Goal: Transaction & Acquisition: Purchase product/service

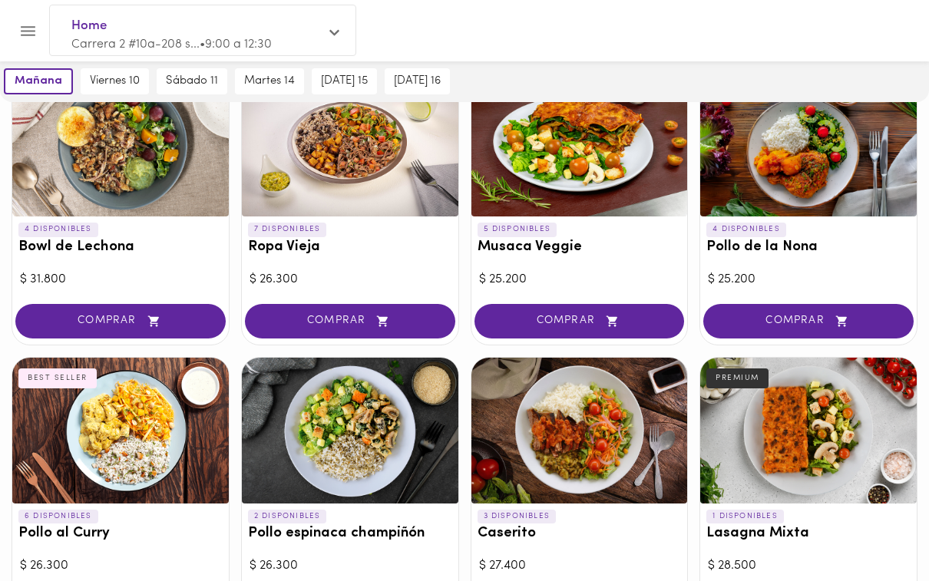
scroll to position [249, 0]
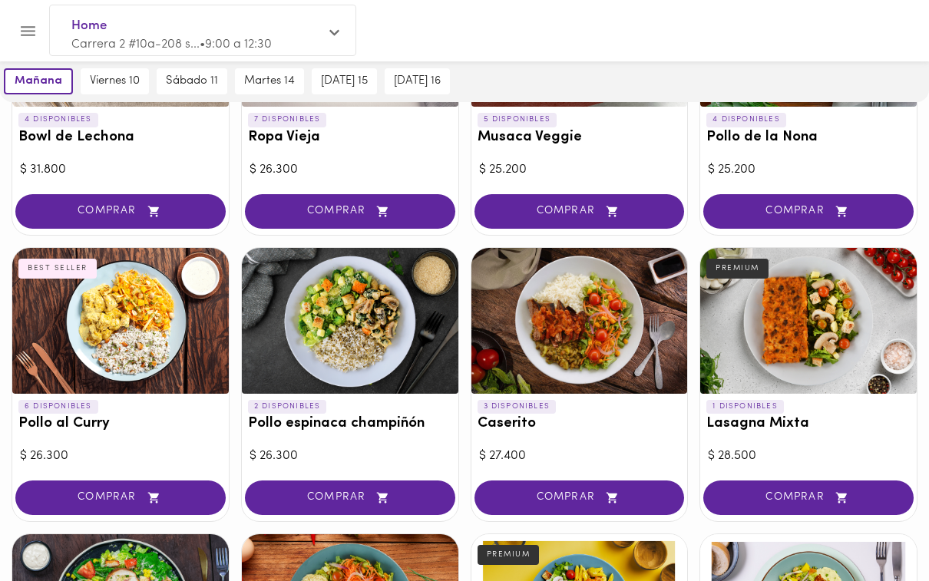
click at [818, 493] on span "COMPRAR" at bounding box center [808, 497] width 172 height 13
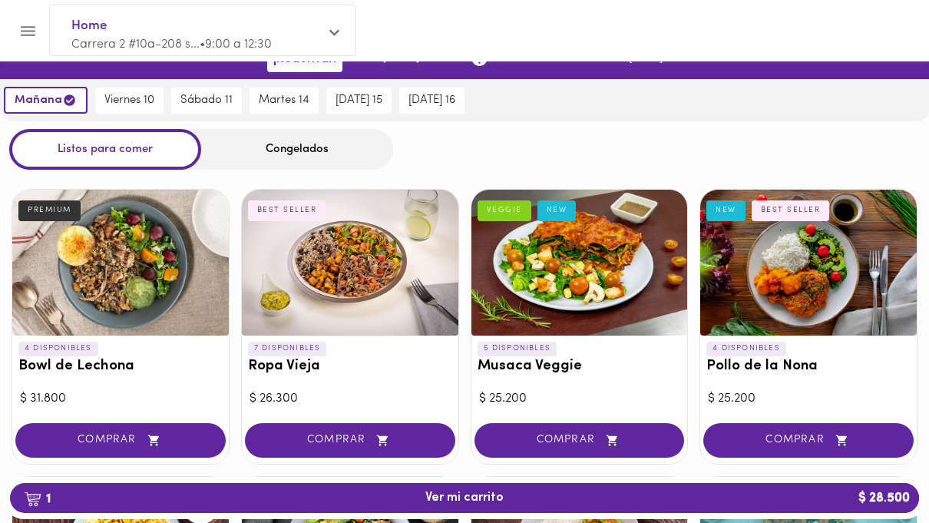
scroll to position [22, 0]
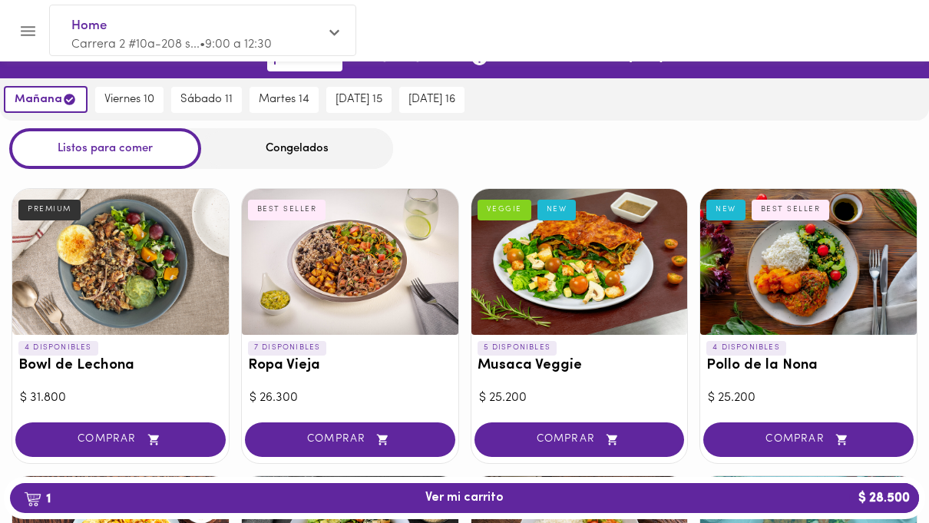
click at [46, 309] on div at bounding box center [120, 262] width 216 height 146
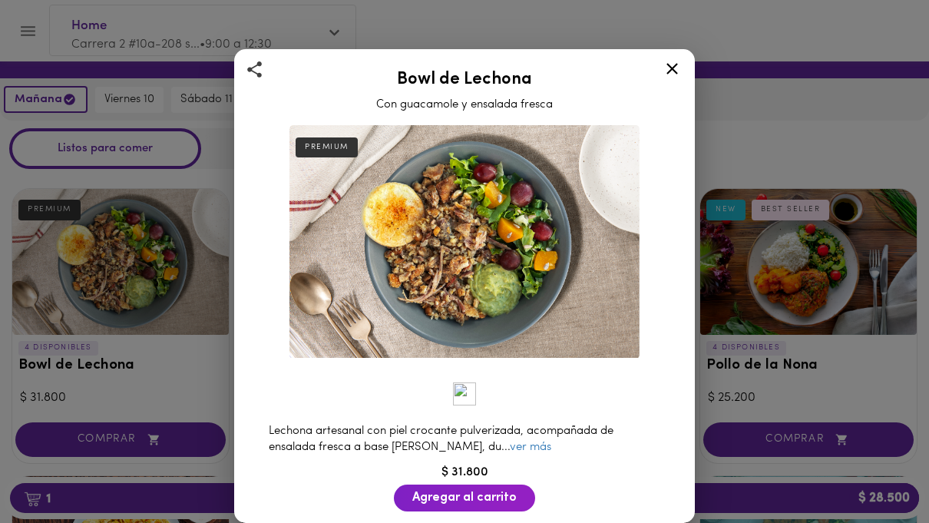
click at [675, 75] on icon at bounding box center [671, 68] width 19 height 19
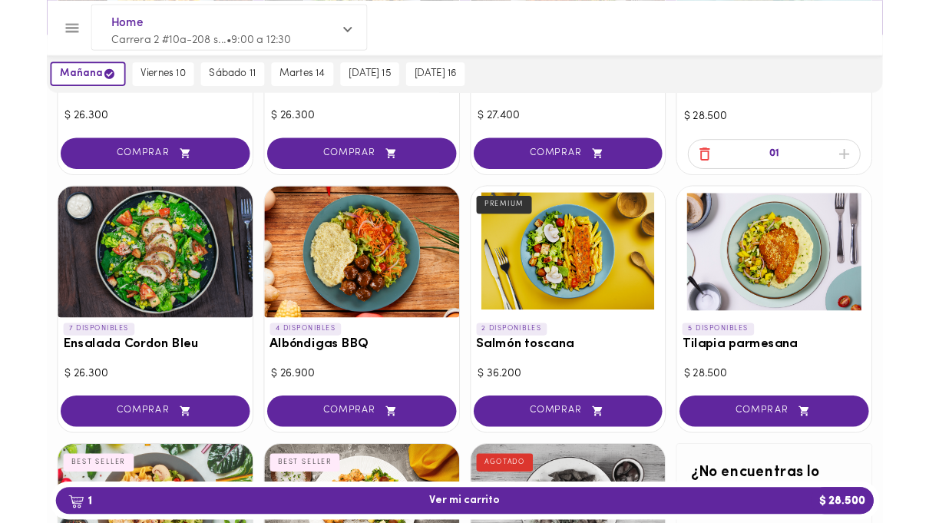
scroll to position [636, 0]
